Goal: Information Seeking & Learning: Learn about a topic

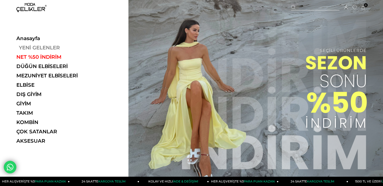
click at [41, 48] on link "YENİ GELENLER" at bounding box center [50, 48] width 69 height 6
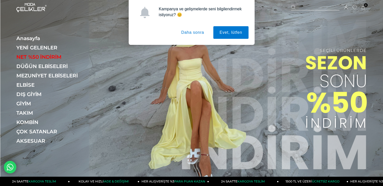
click at [188, 32] on button "Daha sonra" at bounding box center [192, 32] width 35 height 13
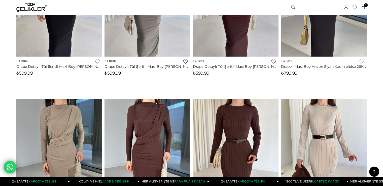
scroll to position [981, 0]
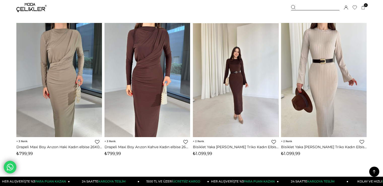
click at [232, 76] on img at bounding box center [236, 80] width 86 height 114
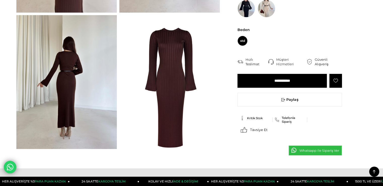
scroll to position [50, 0]
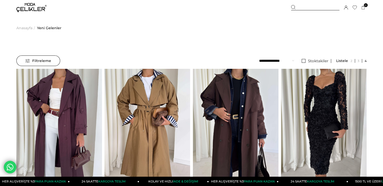
click at [35, 12] on div "Üye Girişi Üye Ol Hesabım Çıkış Yap Sepetim Favorilerim Yardım" at bounding box center [31, 7] width 30 height 15
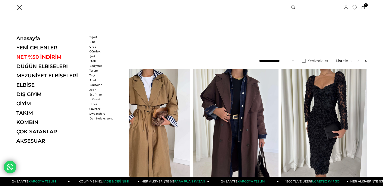
click at [95, 97] on link "Kazak" at bounding box center [103, 99] width 29 height 4
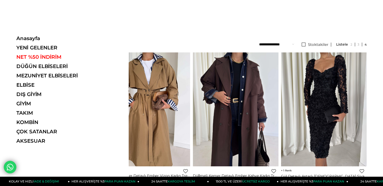
scroll to position [25, 0]
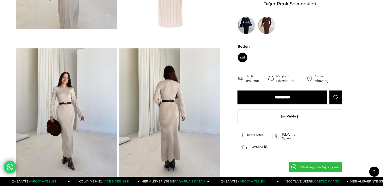
scroll to position [151, 0]
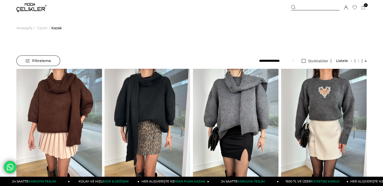
click at [44, 28] on span "Giyim" at bounding box center [42, 28] width 11 height 26
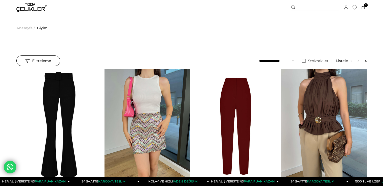
click at [31, 12] on img at bounding box center [31, 7] width 30 height 9
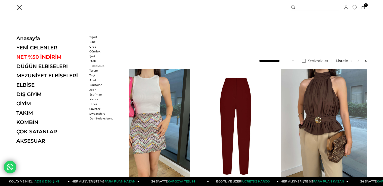
click at [97, 64] on link "Bodysuit" at bounding box center [103, 66] width 29 height 4
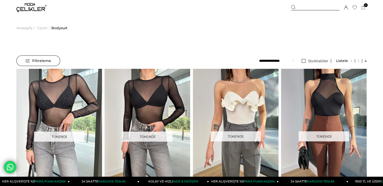
click at [29, 10] on img at bounding box center [31, 7] width 30 height 9
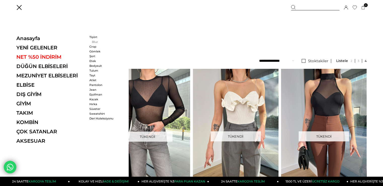
click at [91, 40] on link "Bluz" at bounding box center [103, 42] width 29 height 4
click at [91, 41] on link "Bluz" at bounding box center [103, 42] width 29 height 4
